Goal: Task Accomplishment & Management: Manage account settings

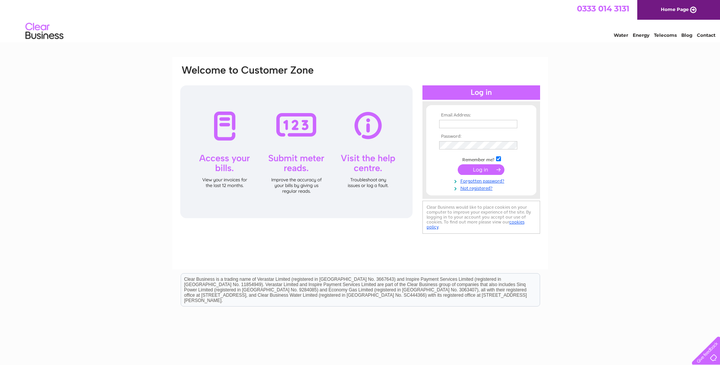
type input "[EMAIL_ADDRESS][DOMAIN_NAME]"
click at [481, 168] on input "submit" at bounding box center [481, 169] width 47 height 11
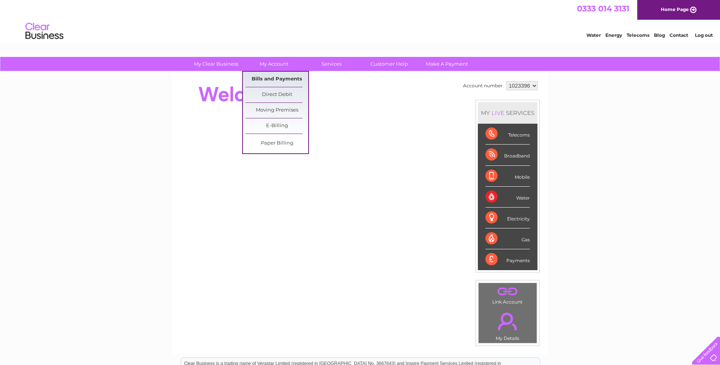
click at [266, 79] on link "Bills and Payments" at bounding box center [276, 79] width 63 height 15
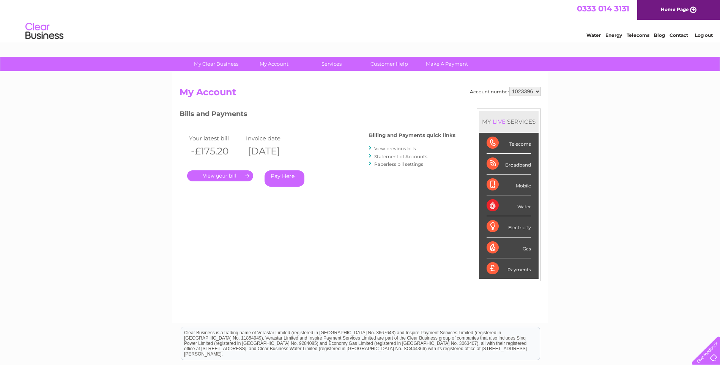
click at [247, 175] on link "." at bounding box center [220, 175] width 66 height 11
